Goal: Information Seeking & Learning: Learn about a topic

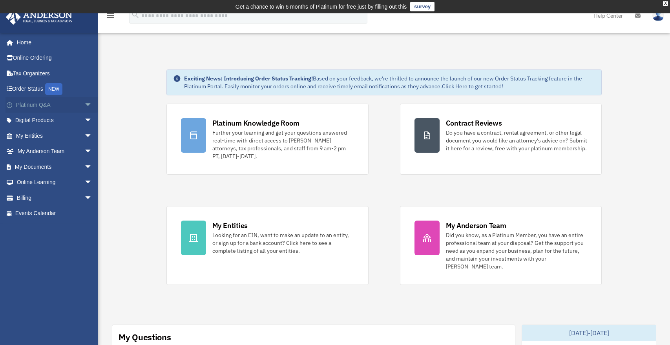
click at [84, 103] on span "arrow_drop_down" at bounding box center [92, 105] width 16 height 16
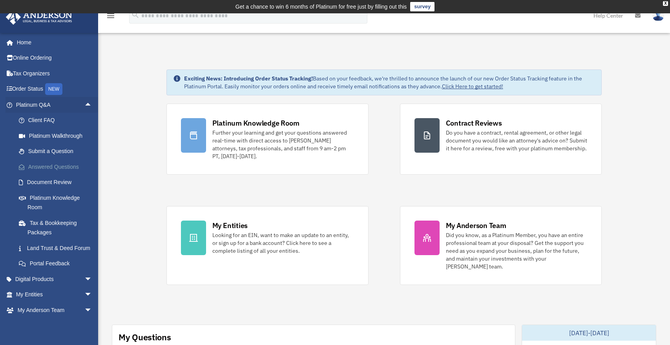
click at [70, 165] on link "Answered Questions" at bounding box center [57, 167] width 93 height 16
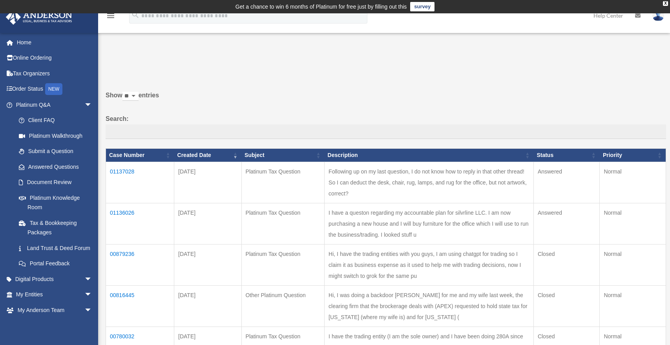
click at [129, 177] on td "01137028" at bounding box center [140, 182] width 68 height 41
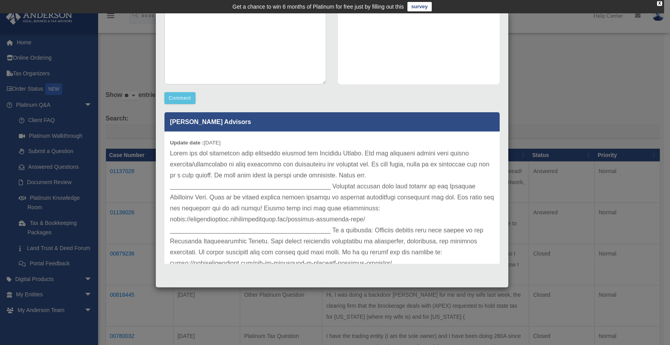
scroll to position [159, 0]
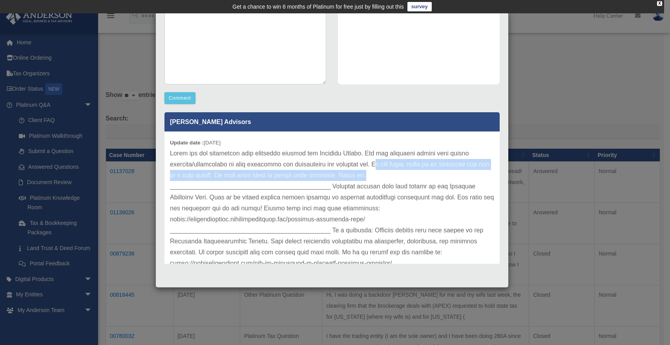
drag, startPoint x: 387, startPoint y: 174, endPoint x: 368, endPoint y: 164, distance: 21.6
click at [368, 164] on p at bounding box center [332, 208] width 324 height 121
drag, startPoint x: 388, startPoint y: 177, endPoint x: 229, endPoint y: 163, distance: 160.0
click at [229, 163] on p at bounding box center [332, 208] width 324 height 121
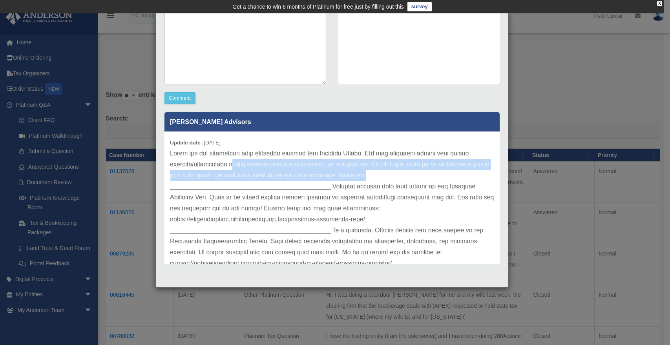
click at [309, 163] on p at bounding box center [332, 208] width 324 height 121
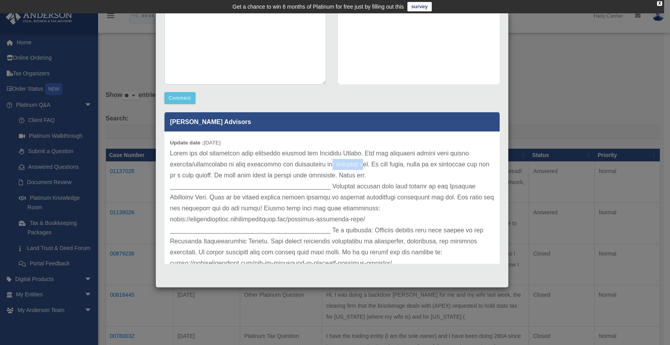
drag, startPoint x: 321, startPoint y: 164, endPoint x: 355, endPoint y: 166, distance: 33.8
click at [355, 166] on p at bounding box center [332, 208] width 324 height 121
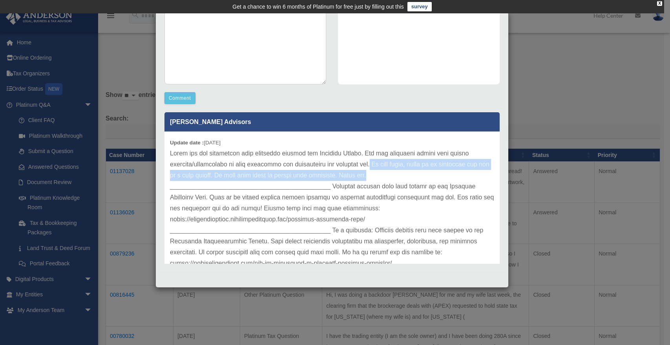
drag, startPoint x: 365, startPoint y: 165, endPoint x: 388, endPoint y: 178, distance: 25.7
click at [388, 178] on p at bounding box center [332, 208] width 324 height 121
drag, startPoint x: 393, startPoint y: 178, endPoint x: 354, endPoint y: 164, distance: 42.1
click at [354, 164] on p at bounding box center [332, 208] width 324 height 121
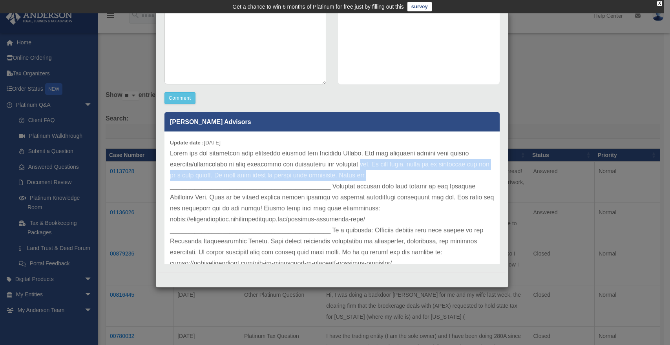
click at [386, 182] on p at bounding box center [332, 208] width 324 height 121
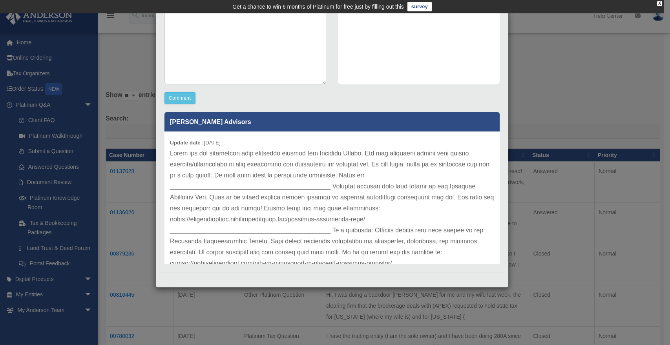
drag, startPoint x: 385, startPoint y: 178, endPoint x: 172, endPoint y: 146, distance: 214.8
click at [172, 146] on div "Update date : 10-08-2025" at bounding box center [332, 209] width 335 height 154
click at [235, 154] on p at bounding box center [332, 208] width 324 height 121
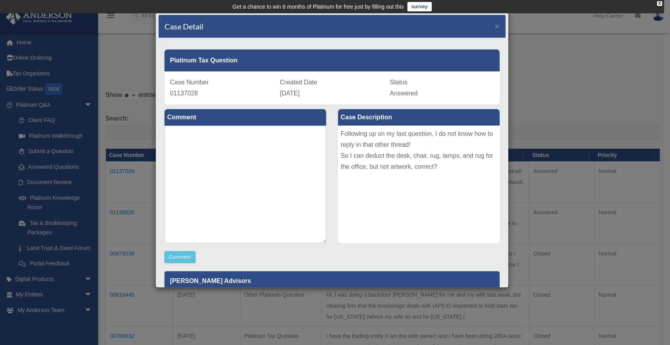
scroll to position [0, 0]
click at [231, 164] on textarea at bounding box center [246, 185] width 162 height 118
click at [495, 27] on span "×" at bounding box center [497, 26] width 5 height 9
